Goal: Task Accomplishment & Management: Use online tool/utility

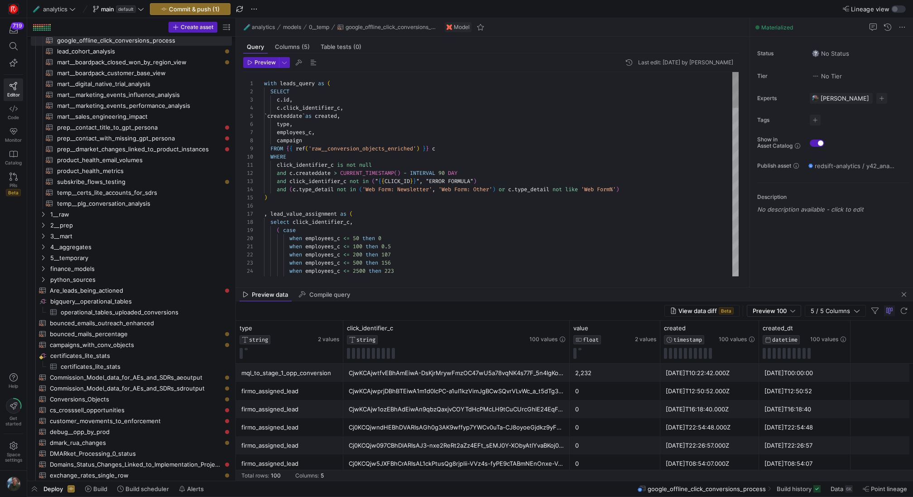
scroll to position [0, 3]
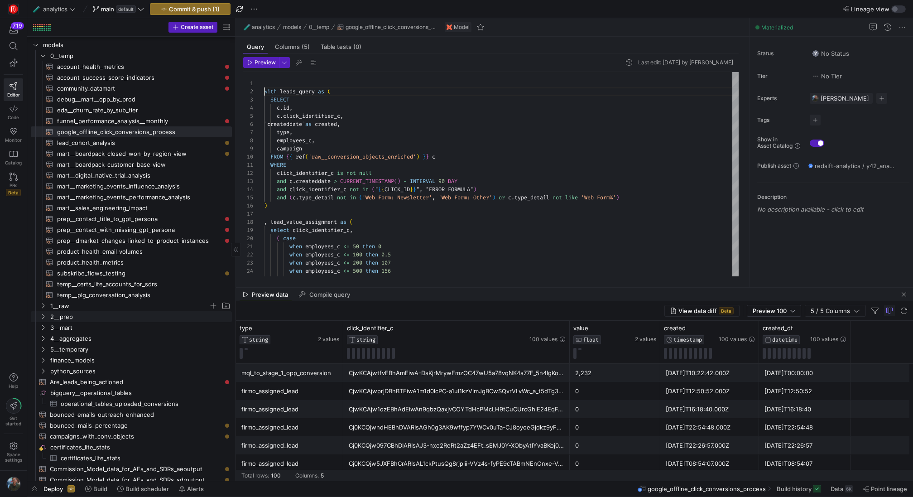
scroll to position [0, 0]
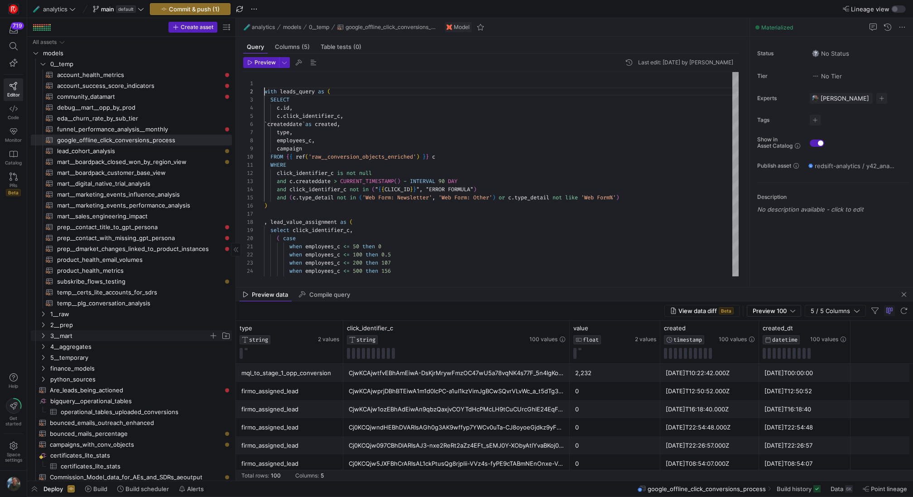
click at [93, 332] on span "3__mart" at bounding box center [129, 335] width 158 height 10
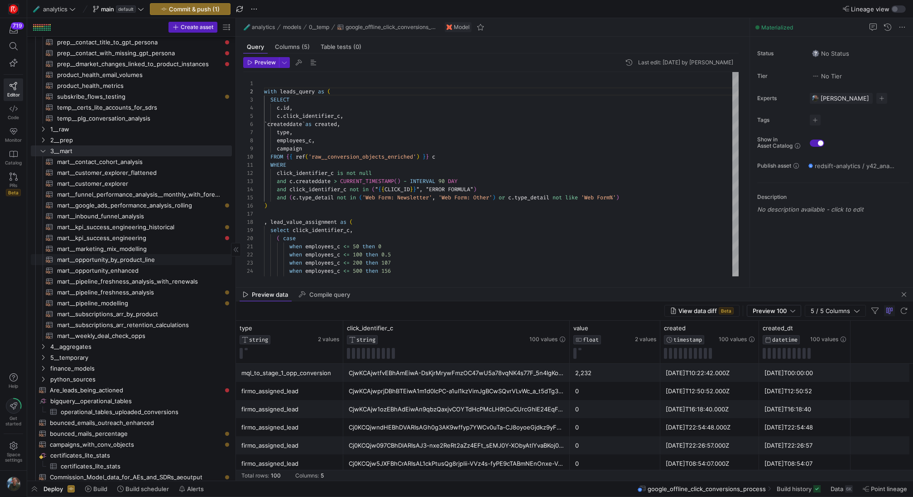
click at [153, 263] on span "mart__opportunity_by_product_line​​​​​​​​​​" at bounding box center [139, 259] width 164 height 10
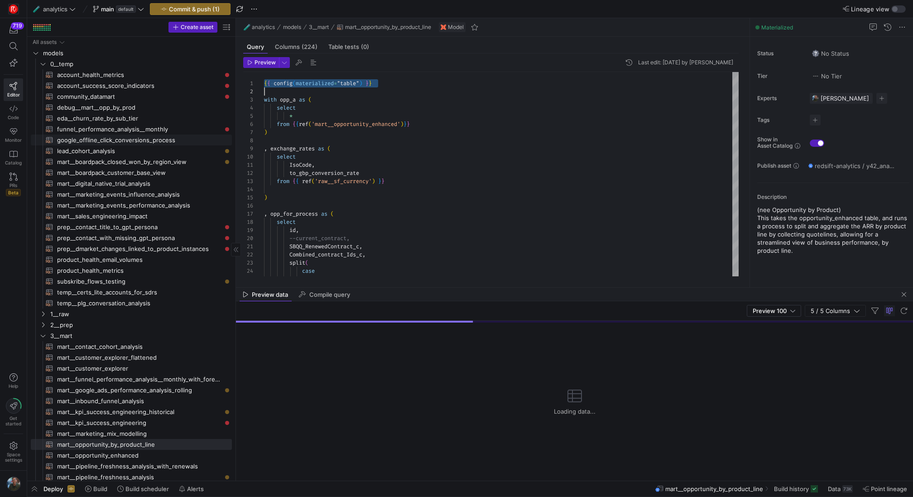
click at [117, 136] on span "google_offline_click_conversions_process​​​​​​​​​​" at bounding box center [139, 140] width 164 height 10
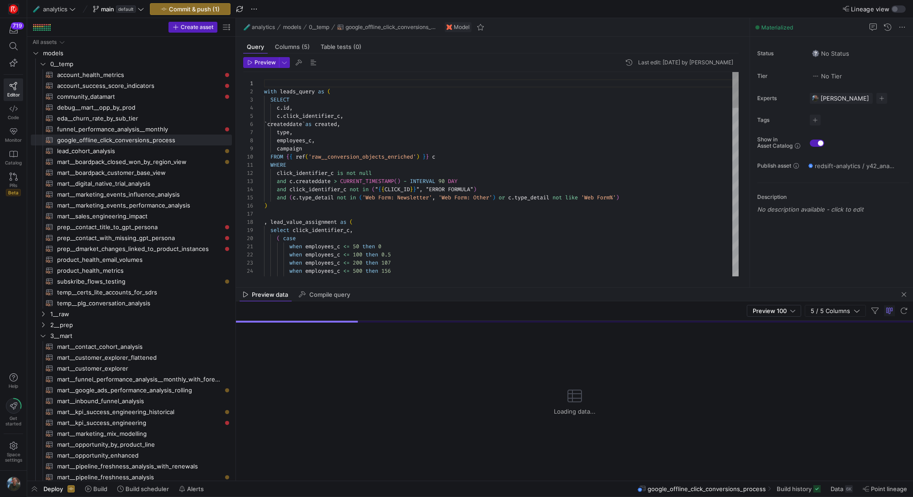
type textarea "{{ config(materialized="table") }} with leads_query as ( SELECT [DOMAIN_NAME], …"
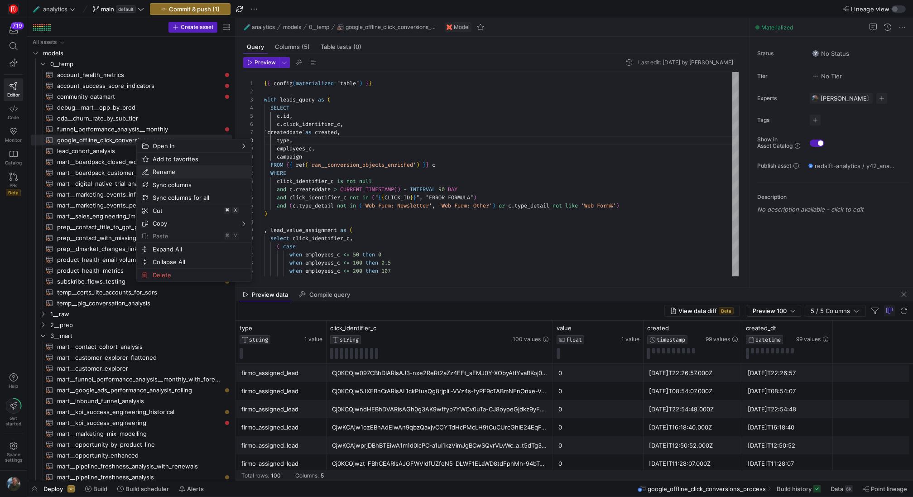
click at [176, 170] on span "Rename" at bounding box center [186, 171] width 75 height 13
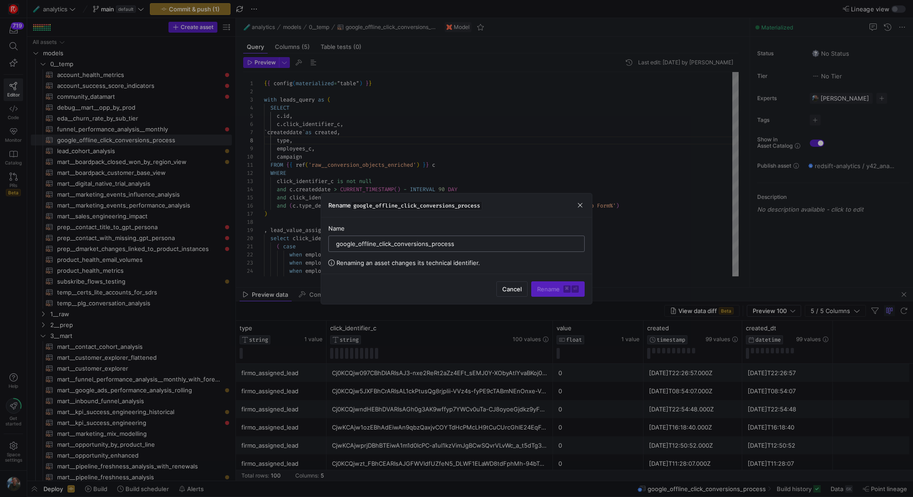
click at [337, 245] on input "google_offline_click_conversions_process" at bounding box center [456, 243] width 241 height 7
click at [396, 244] on input "operational__google_offline_click_conversions_process" at bounding box center [456, 243] width 241 height 7
click at [497, 246] on input "operational__google_offline_click_conversions_process" at bounding box center [456, 243] width 241 height 7
type input "operational__google_offline_click_conversions_process"
